Goal: Task Accomplishment & Management: Use online tool/utility

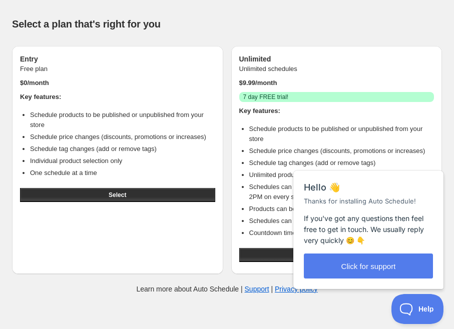
click at [169, 61] on h3 "Entry" at bounding box center [117, 59] width 195 height 10
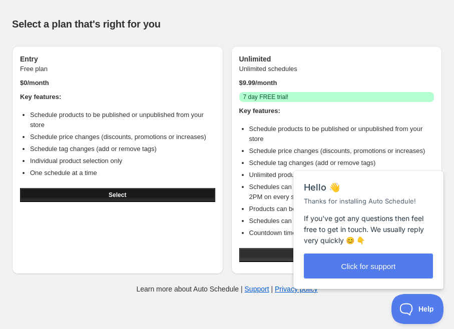
click at [101, 202] on button "Select" at bounding box center [117, 195] width 195 height 14
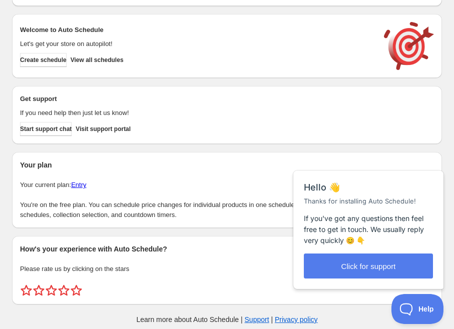
scroll to position [60, 0]
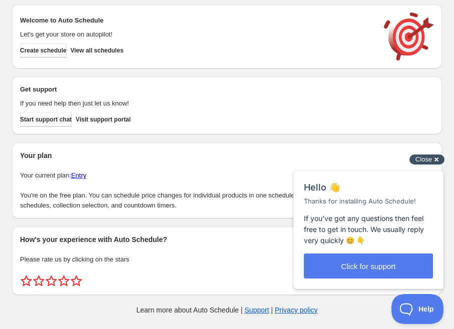
click at [425, 160] on span "Close" at bounding box center [423, 160] width 17 height 8
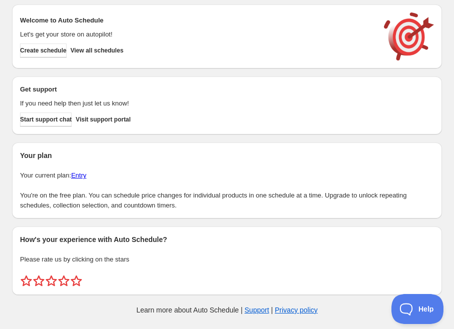
scroll to position [0, 0]
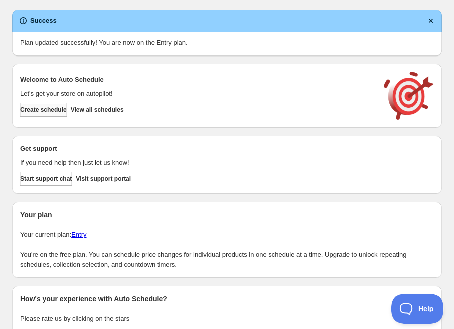
click at [50, 111] on span "Create schedule" at bounding box center [43, 110] width 47 height 8
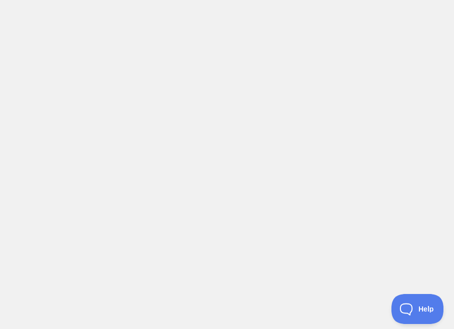
click at [170, 123] on body at bounding box center [227, 164] width 454 height 329
click at [267, 24] on body at bounding box center [227, 164] width 454 height 329
click at [205, 68] on body at bounding box center [227, 164] width 454 height 329
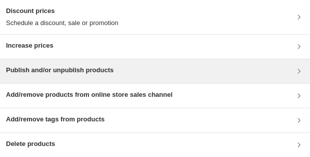
click at [67, 66] on h3 "Publish and/or unpublish products" at bounding box center [60, 70] width 108 height 10
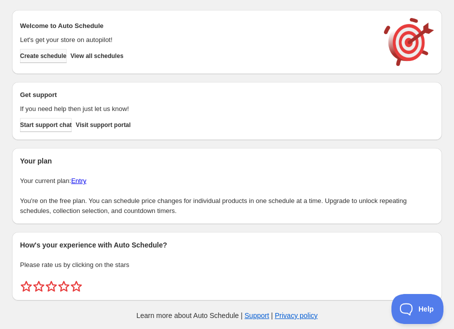
click at [67, 59] on span "Create schedule" at bounding box center [43, 56] width 47 height 8
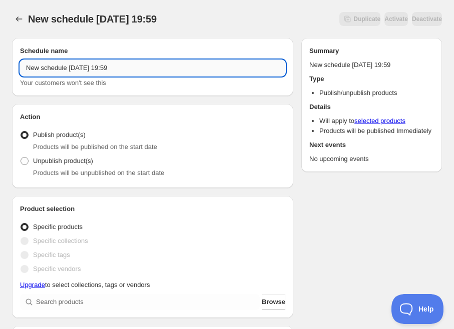
click at [136, 68] on input "New schedule [DATE] 19:59" at bounding box center [152, 68] width 265 height 16
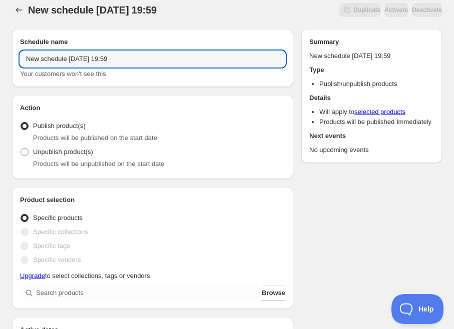
scroll to position [11, 0]
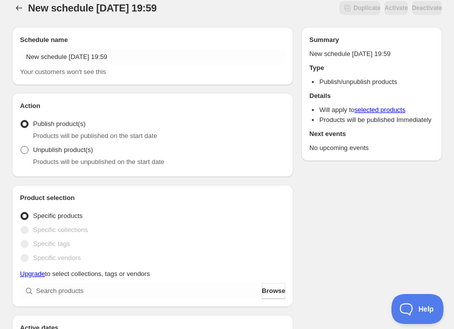
click at [24, 146] on span at bounding box center [25, 150] width 8 height 8
click at [21, 146] on input "Unpublish product(s)" at bounding box center [21, 146] width 1 height 1
radio input "true"
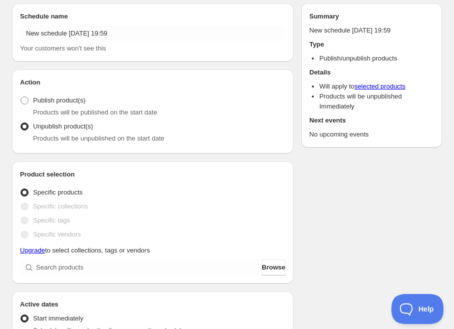
scroll to position [0, 0]
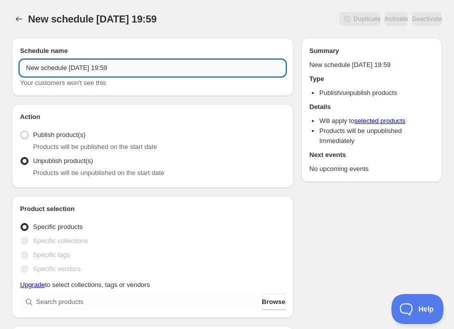
click at [116, 64] on input "New schedule [DATE] 19:59" at bounding box center [152, 68] width 265 height 16
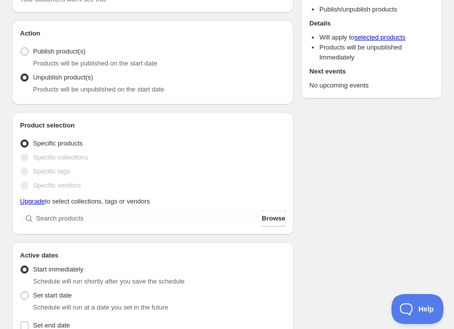
scroll to position [98, 0]
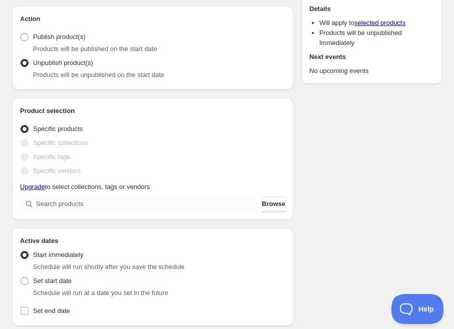
type input "Brunch skate pre-order pause"
click at [40, 142] on span "Specific collections" at bounding box center [60, 143] width 55 height 8
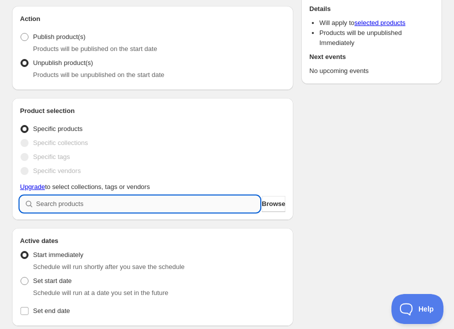
click at [104, 204] on input "search" at bounding box center [148, 204] width 224 height 16
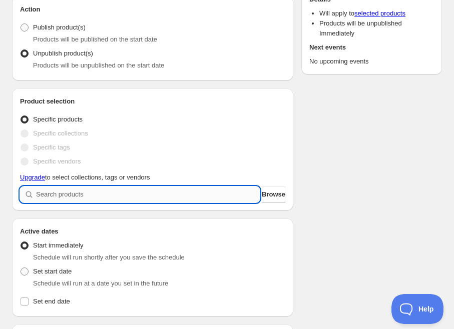
scroll to position [108, 0]
type input "s"
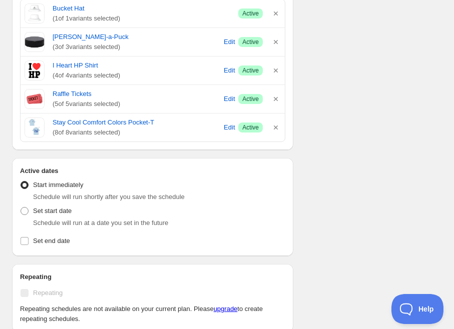
scroll to position [317, 0]
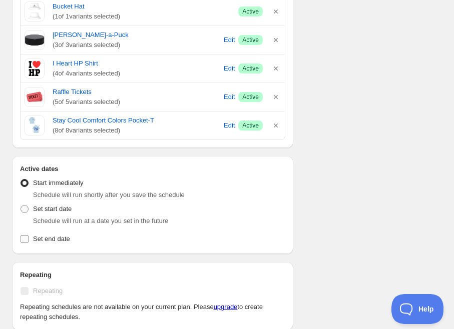
click at [24, 234] on label "Set end date" at bounding box center [152, 239] width 265 height 14
click at [24, 235] on input "Set end date" at bounding box center [25, 239] width 8 height 8
checkbox input "true"
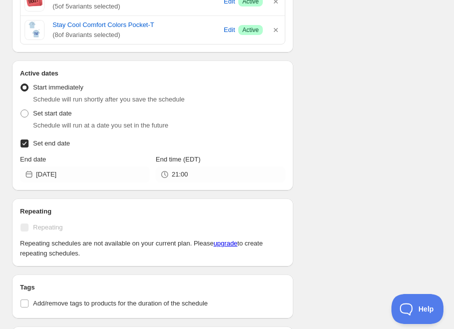
scroll to position [418, 0]
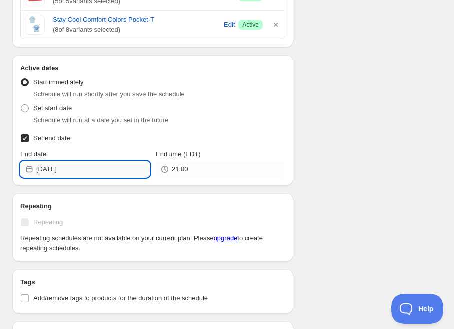
click at [69, 172] on input "[DATE]" at bounding box center [93, 170] width 114 height 16
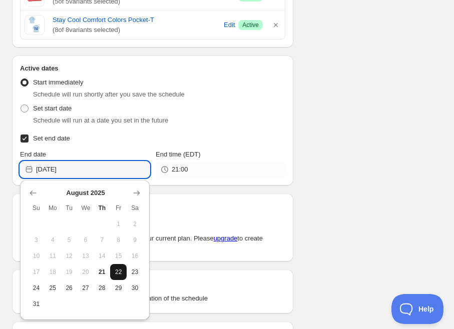
click at [120, 275] on span "22" at bounding box center [118, 272] width 9 height 8
type input "[DATE]"
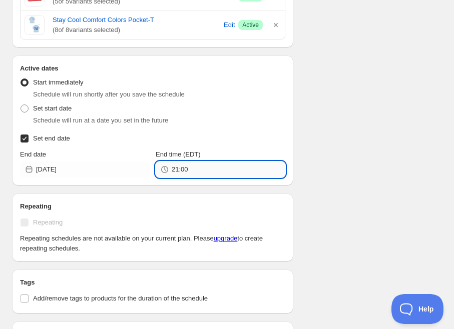
click at [198, 172] on input "21:00" at bounding box center [229, 170] width 114 height 16
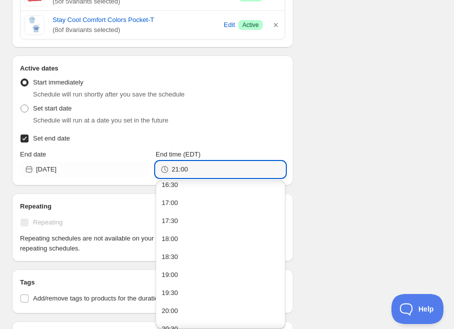
scroll to position [719, 0]
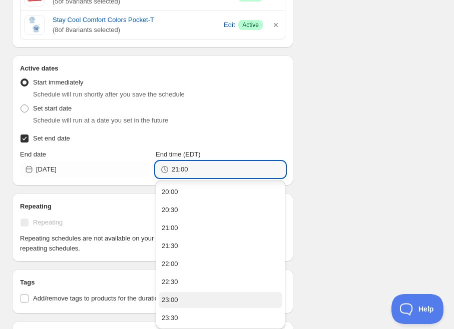
click at [204, 298] on button "23:00" at bounding box center [221, 300] width 124 height 16
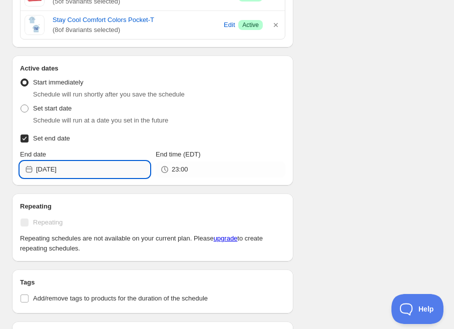
click at [85, 170] on input "[DATE]" at bounding box center [93, 170] width 114 height 16
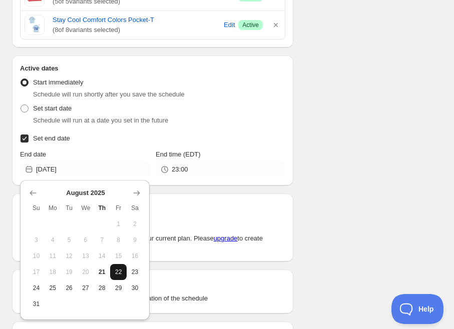
click at [120, 272] on span "22" at bounding box center [118, 272] width 9 height 8
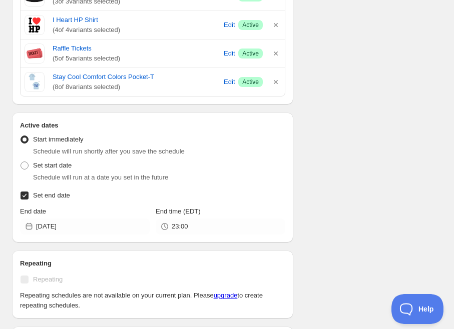
scroll to position [401, 0]
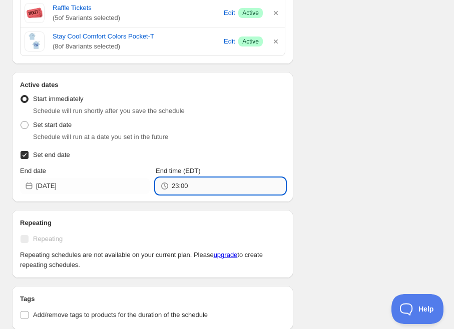
click at [194, 187] on input "23:00" at bounding box center [229, 186] width 114 height 16
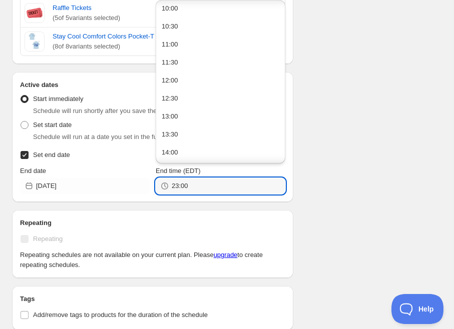
scroll to position [705, 0]
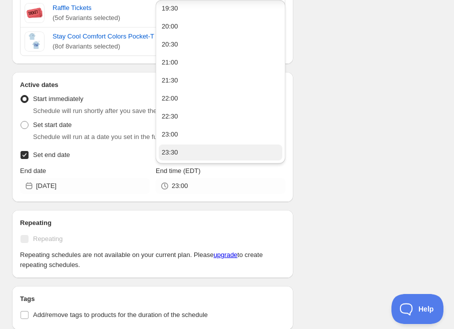
click at [193, 153] on button "23:30" at bounding box center [221, 153] width 124 height 16
type input "23:30"
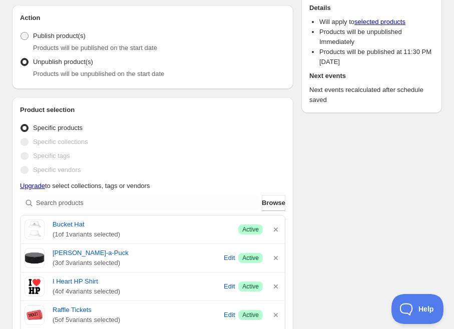
scroll to position [0, 0]
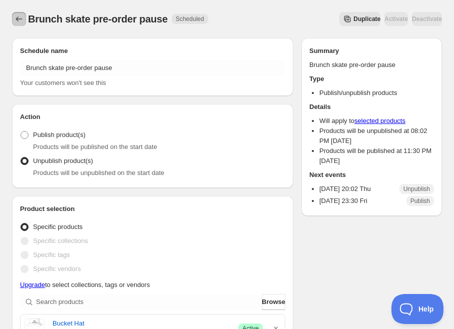
click at [20, 19] on icon "Schedules" at bounding box center [19, 19] width 10 height 10
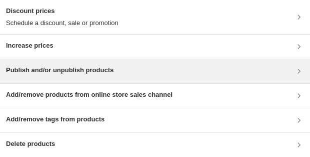
click at [43, 69] on h3 "Publish and/or unpublish products" at bounding box center [60, 70] width 108 height 10
